Goal: Transaction & Acquisition: Subscribe to service/newsletter

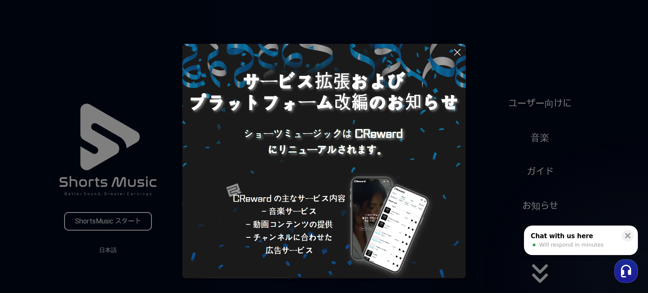
click at [113, 222] on button at bounding box center [324, 146] width 648 height 293
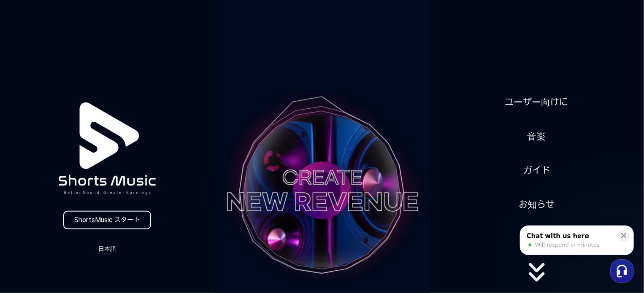
scroll to position [127, 0]
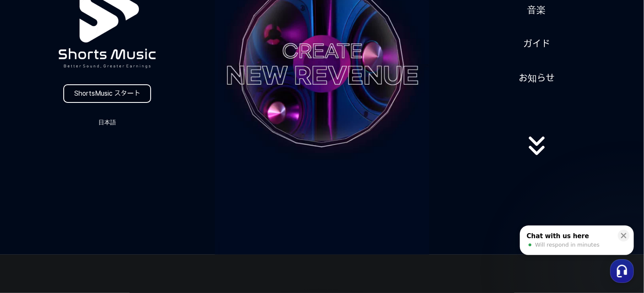
click at [113, 94] on link "ShortsMusic スタート" at bounding box center [107, 93] width 88 height 19
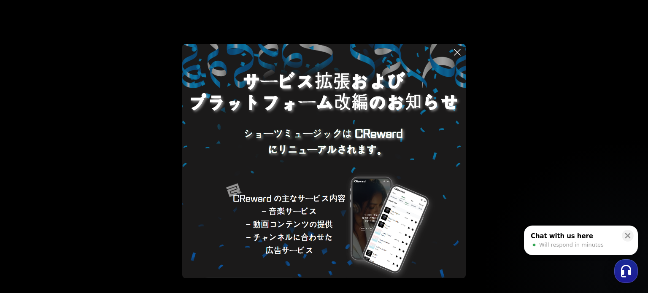
scroll to position [49, 0]
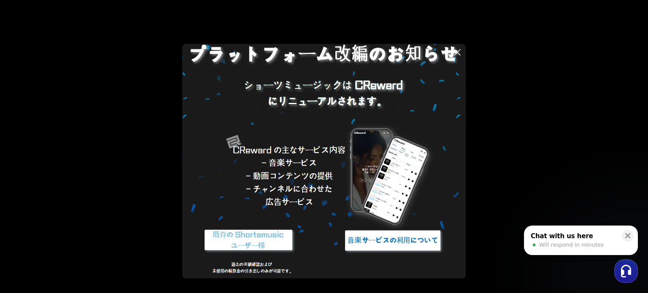
click at [246, 238] on img at bounding box center [248, 241] width 105 height 32
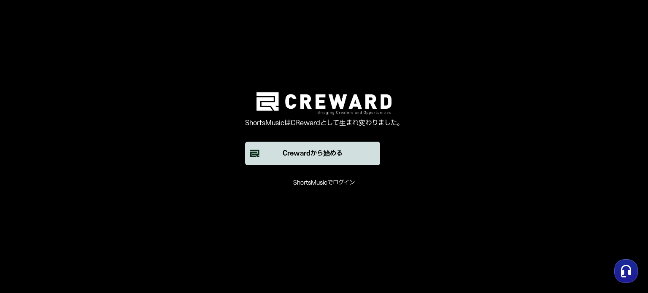
click at [305, 152] on font "Crewardから始める" at bounding box center [313, 154] width 60 height 8
